Goal: Navigation & Orientation: Find specific page/section

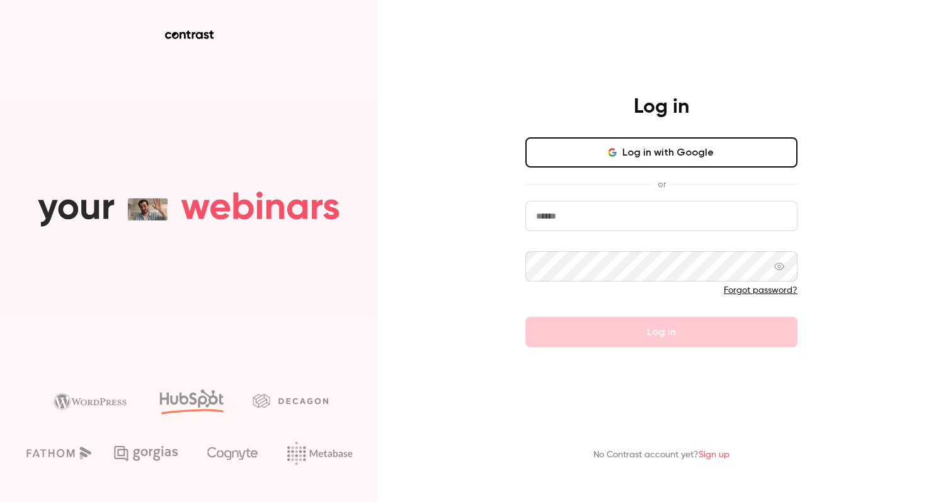
click at [624, 149] on button "Log in with Google" at bounding box center [662, 152] width 272 height 30
click at [621, 139] on button "Log in with Google" at bounding box center [662, 152] width 272 height 30
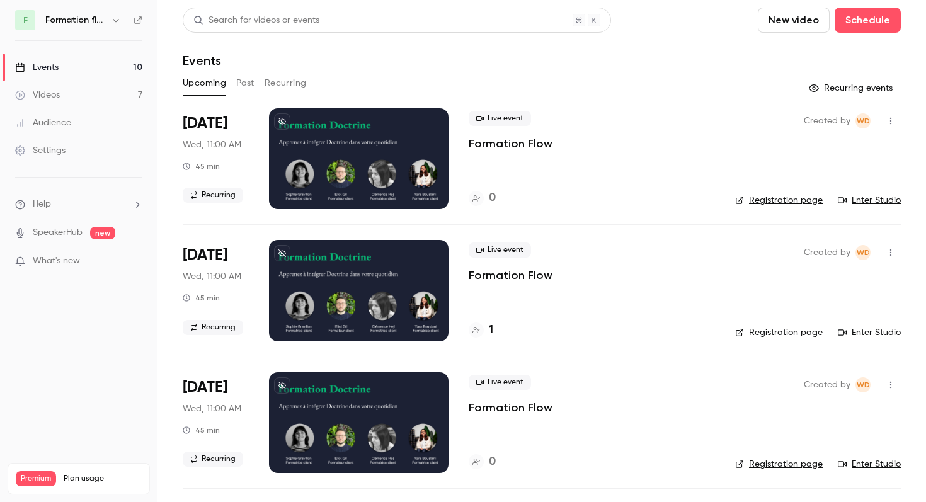
click at [66, 18] on h6 "Formation flow" at bounding box center [75, 20] width 60 height 13
click at [113, 21] on icon "button" at bounding box center [116, 20] width 10 height 10
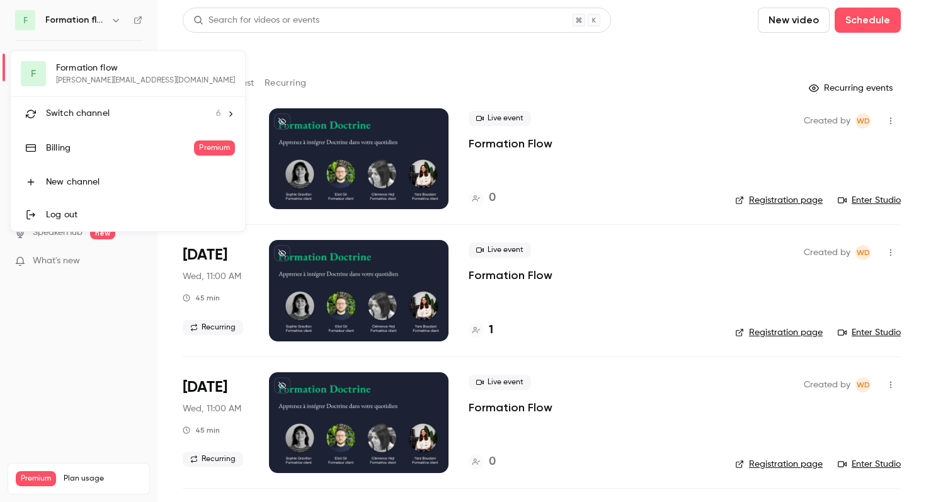
click at [95, 109] on span "Switch channel" at bounding box center [78, 113] width 64 height 13
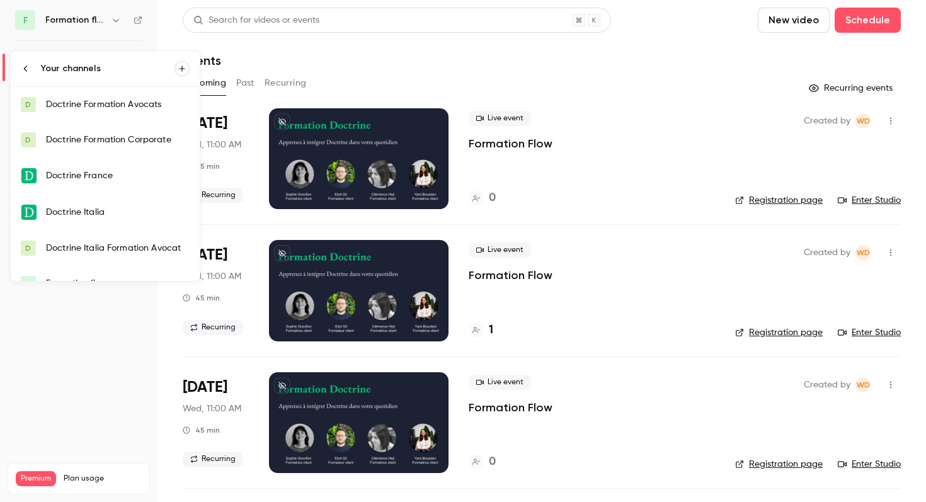
click at [86, 108] on div "Doctrine Formation Avocats" at bounding box center [118, 104] width 144 height 13
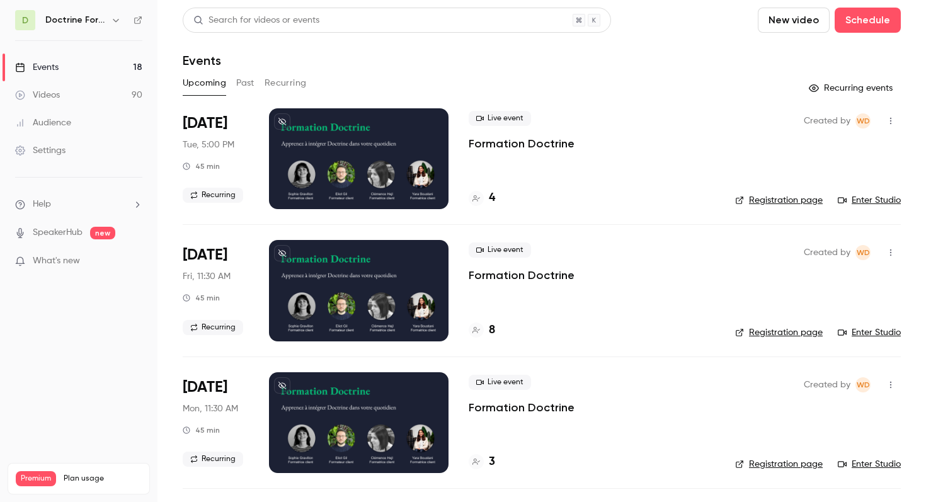
click at [100, 33] on nav "D Doctrine Formation Avocats Events 18 Videos 90 Audience Settings Help Speaker…" at bounding box center [79, 251] width 158 height 502
click at [113, 28] on div "D Doctrine Formation Avocats" at bounding box center [78, 20] width 127 height 20
click at [114, 20] on icon "button" at bounding box center [116, 20] width 6 height 3
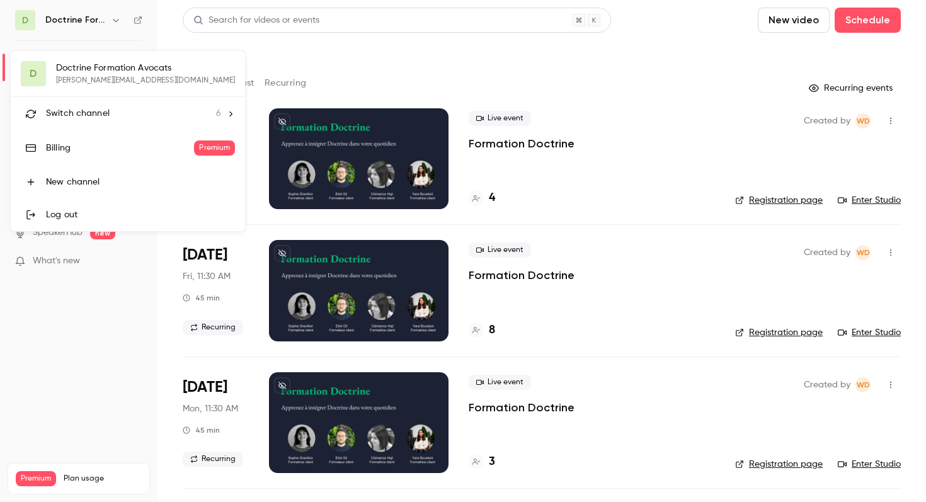
click at [95, 112] on span "Switch channel" at bounding box center [78, 113] width 64 height 13
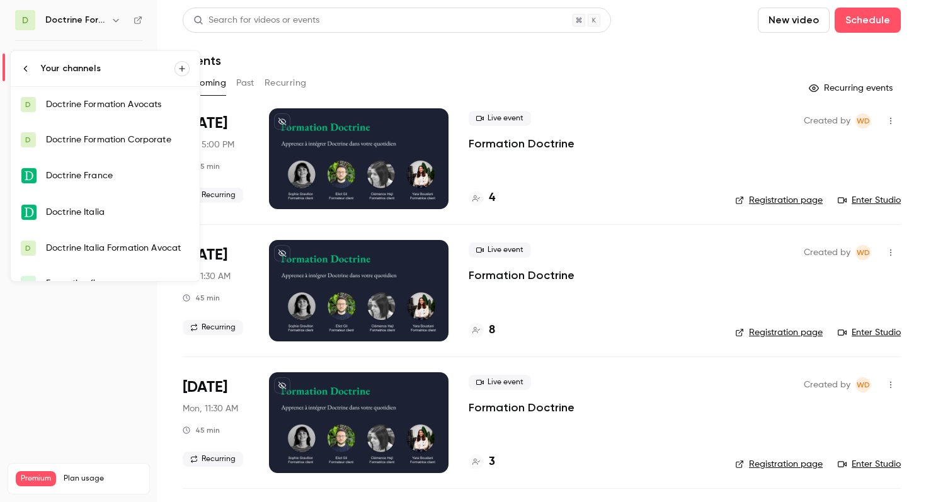
scroll to position [20, 0]
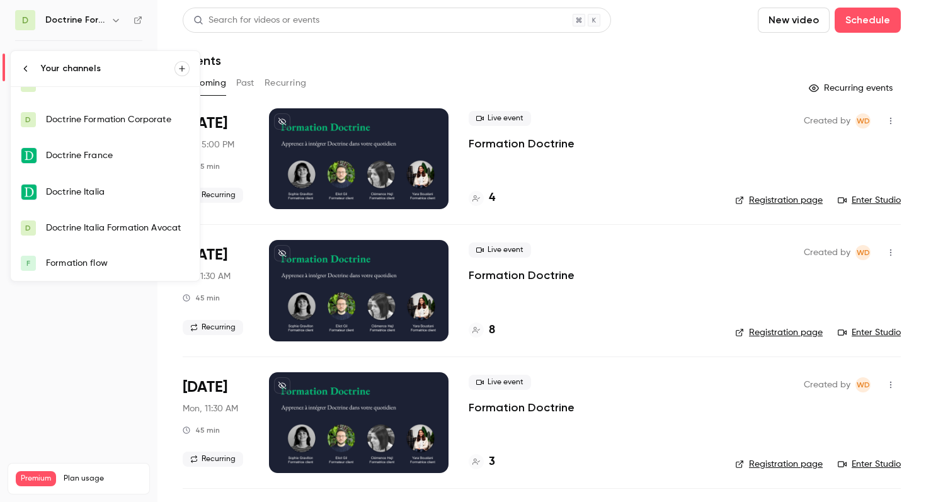
click at [82, 265] on div "Formation flow" at bounding box center [118, 263] width 144 height 13
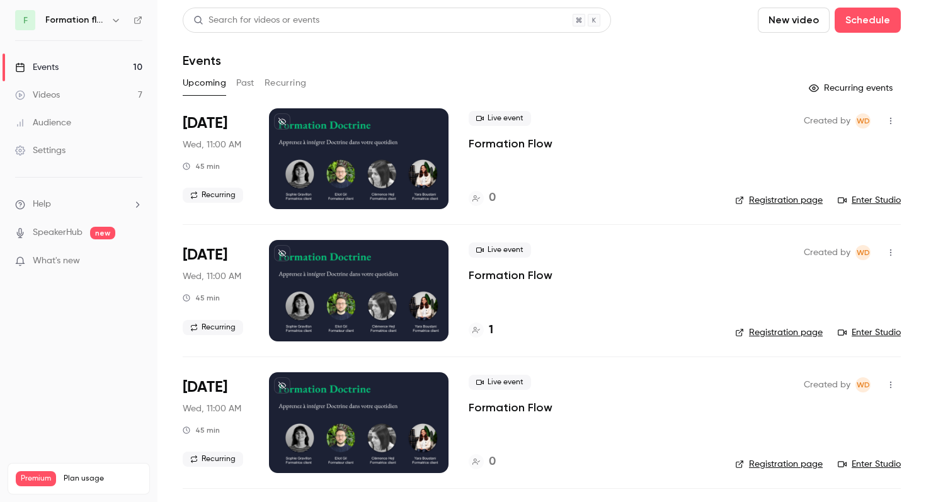
click at [398, 50] on header "Search for videos or events New video Schedule Events" at bounding box center [542, 38] width 718 height 60
